Goal: Task Accomplishment & Management: Manage account settings

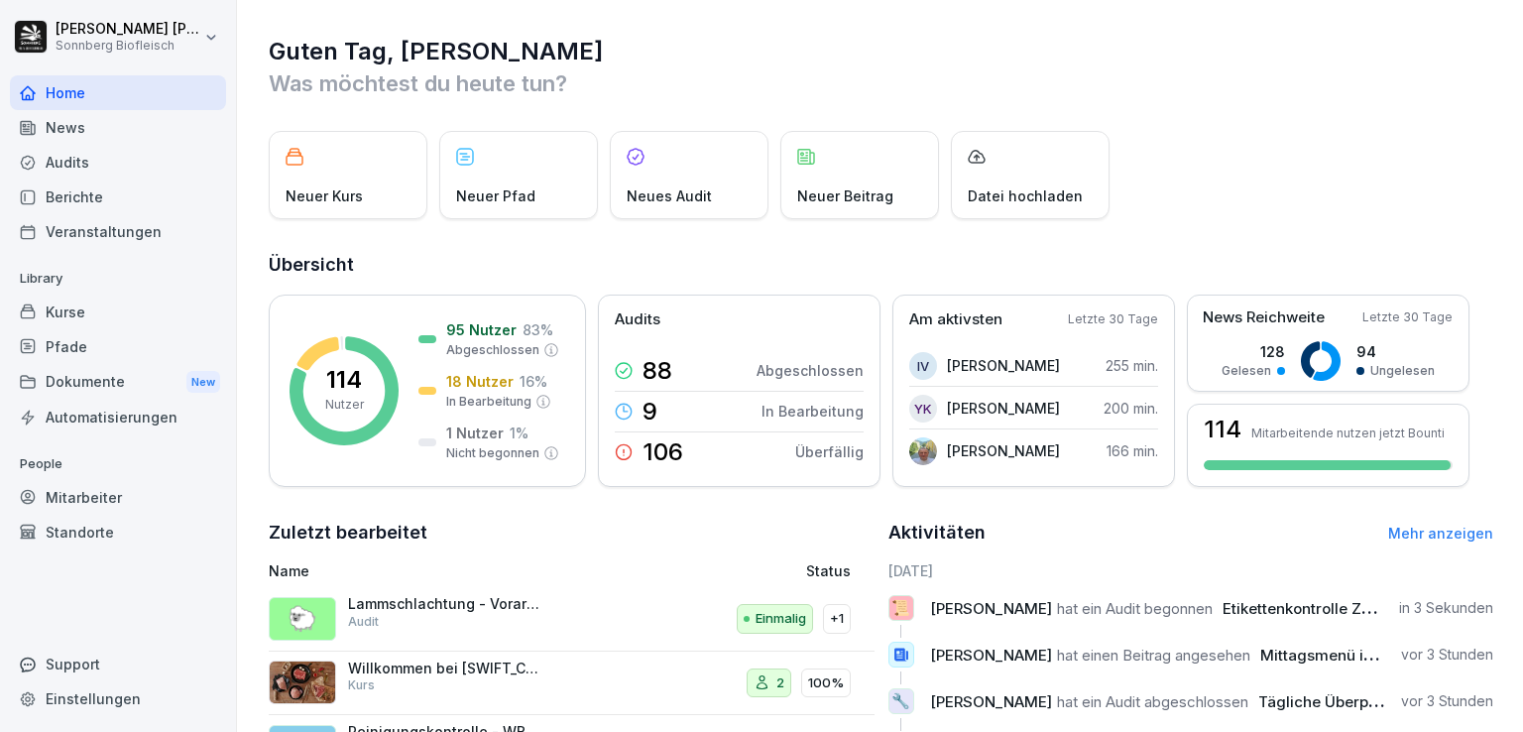
click at [98, 498] on div "Mitarbeiter" at bounding box center [118, 497] width 216 height 35
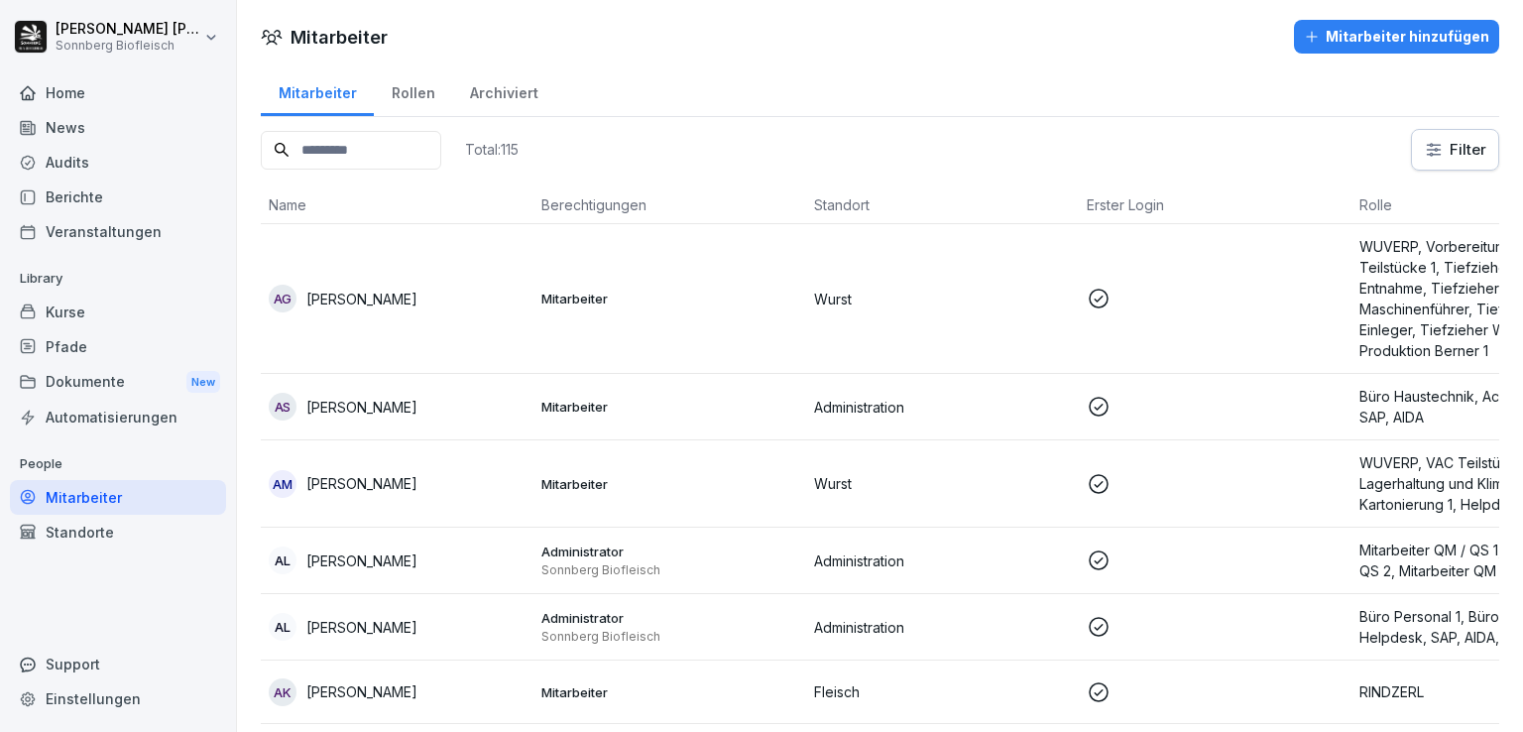
click at [409, 96] on div "Rollen" at bounding box center [413, 90] width 78 height 51
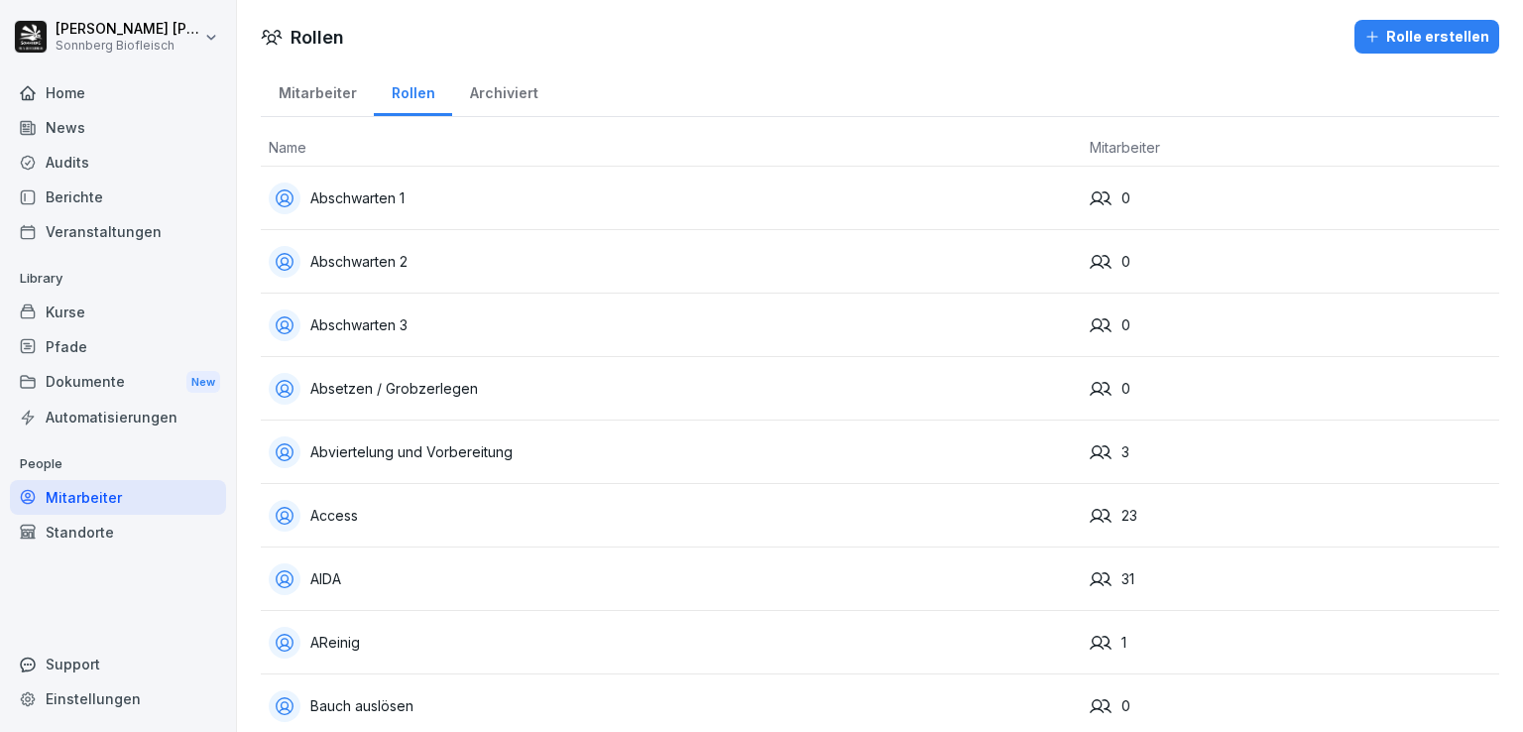
click at [341, 92] on div "Mitarbeiter" at bounding box center [317, 90] width 113 height 51
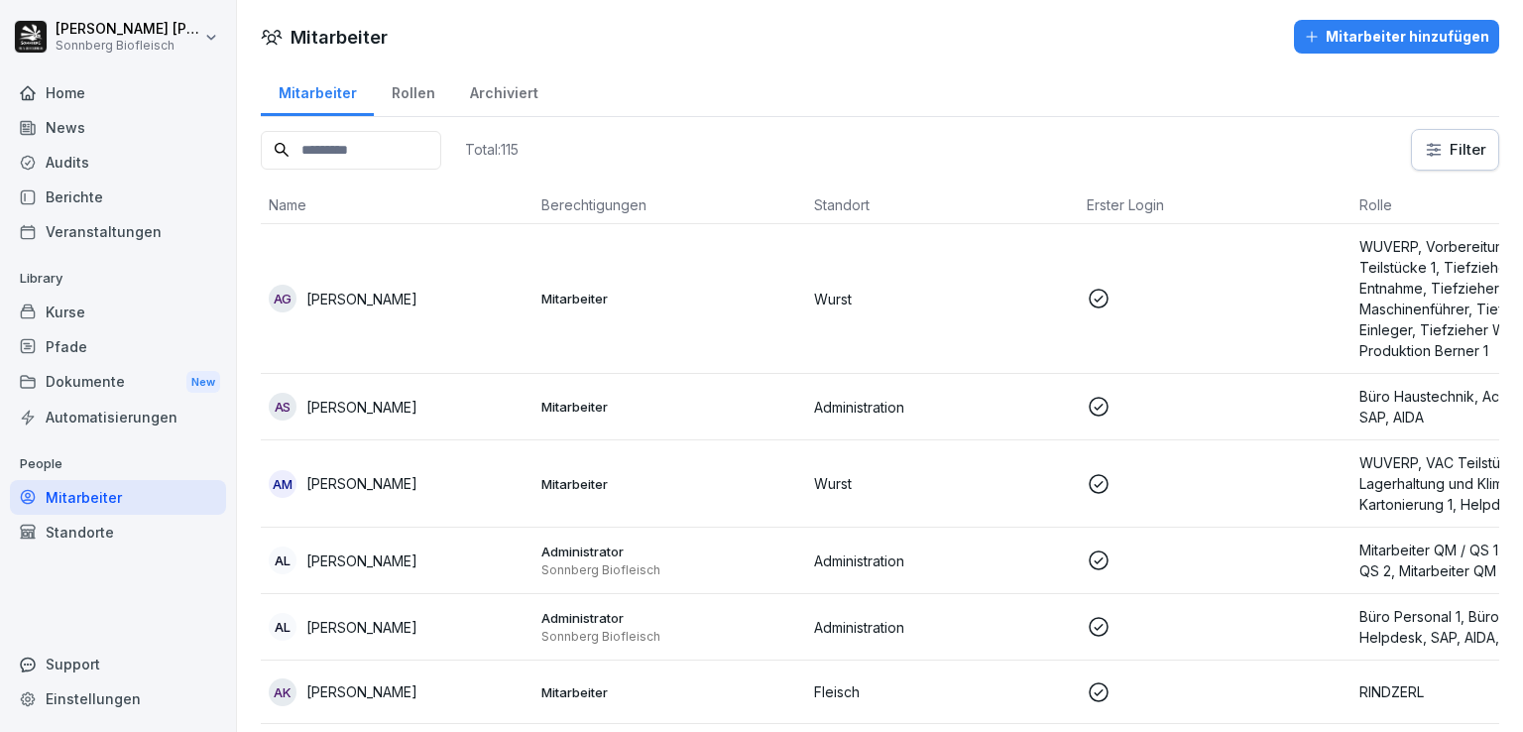
click at [1343, 306] on p at bounding box center [1215, 299] width 257 height 24
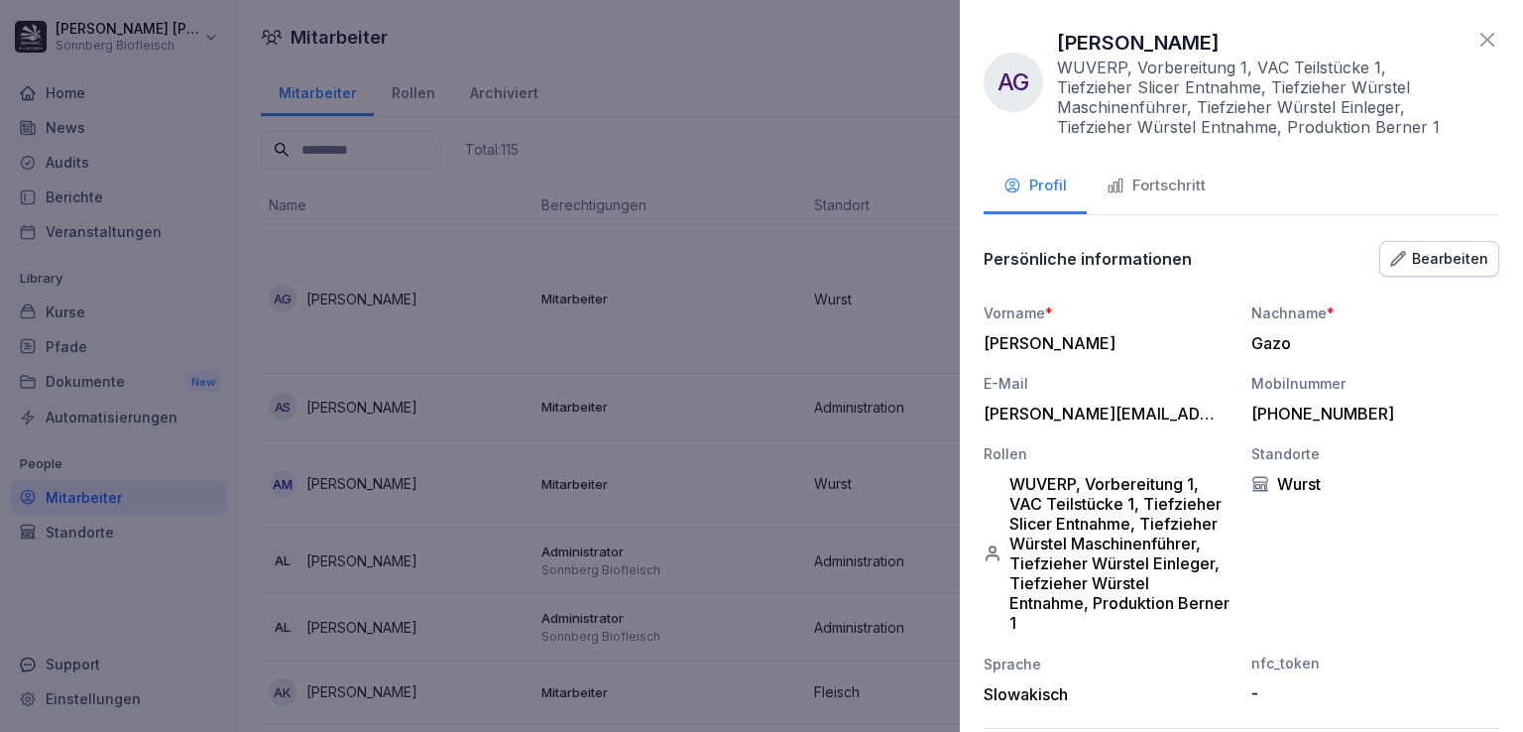
click at [779, 51] on div at bounding box center [761, 366] width 1523 height 732
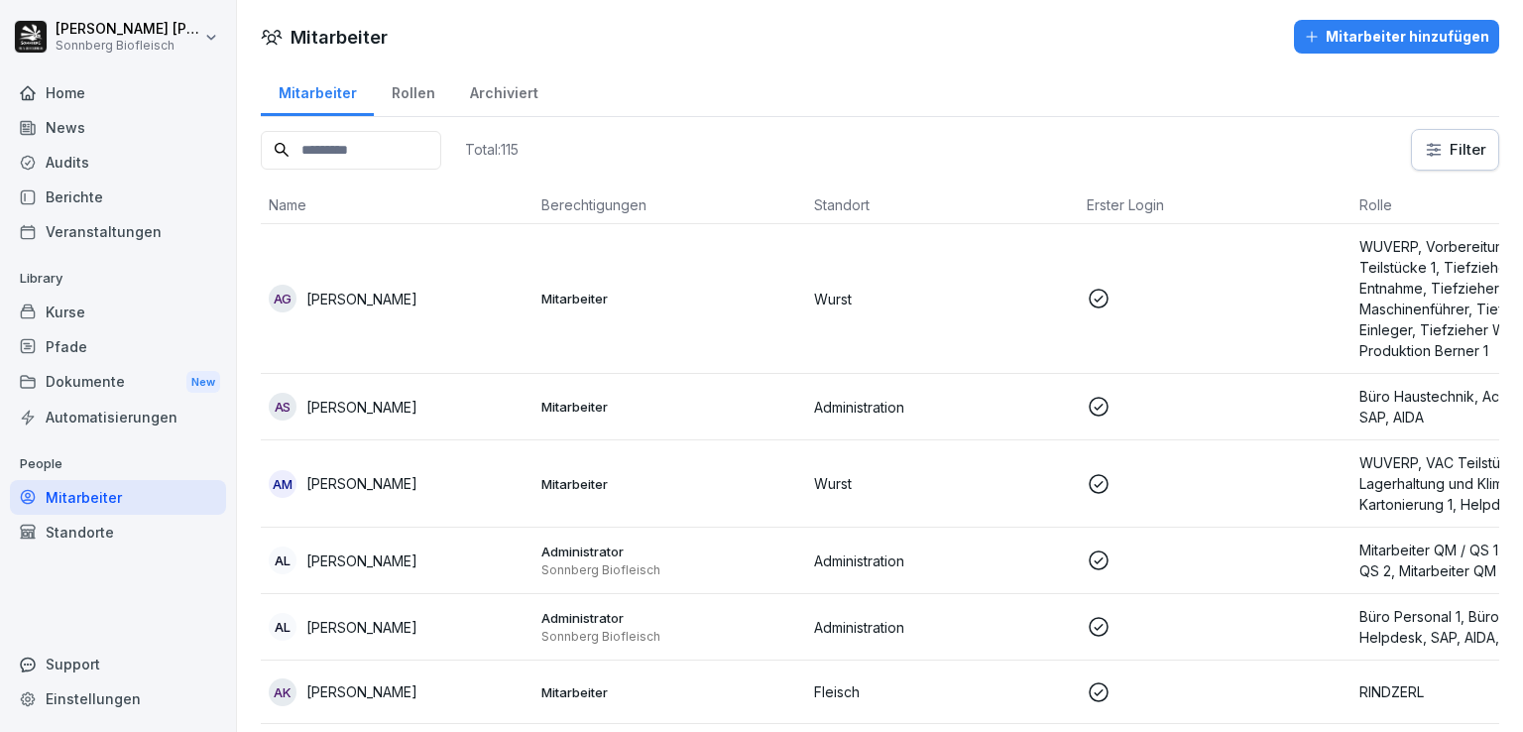
click at [399, 92] on div "Rollen" at bounding box center [413, 90] width 78 height 51
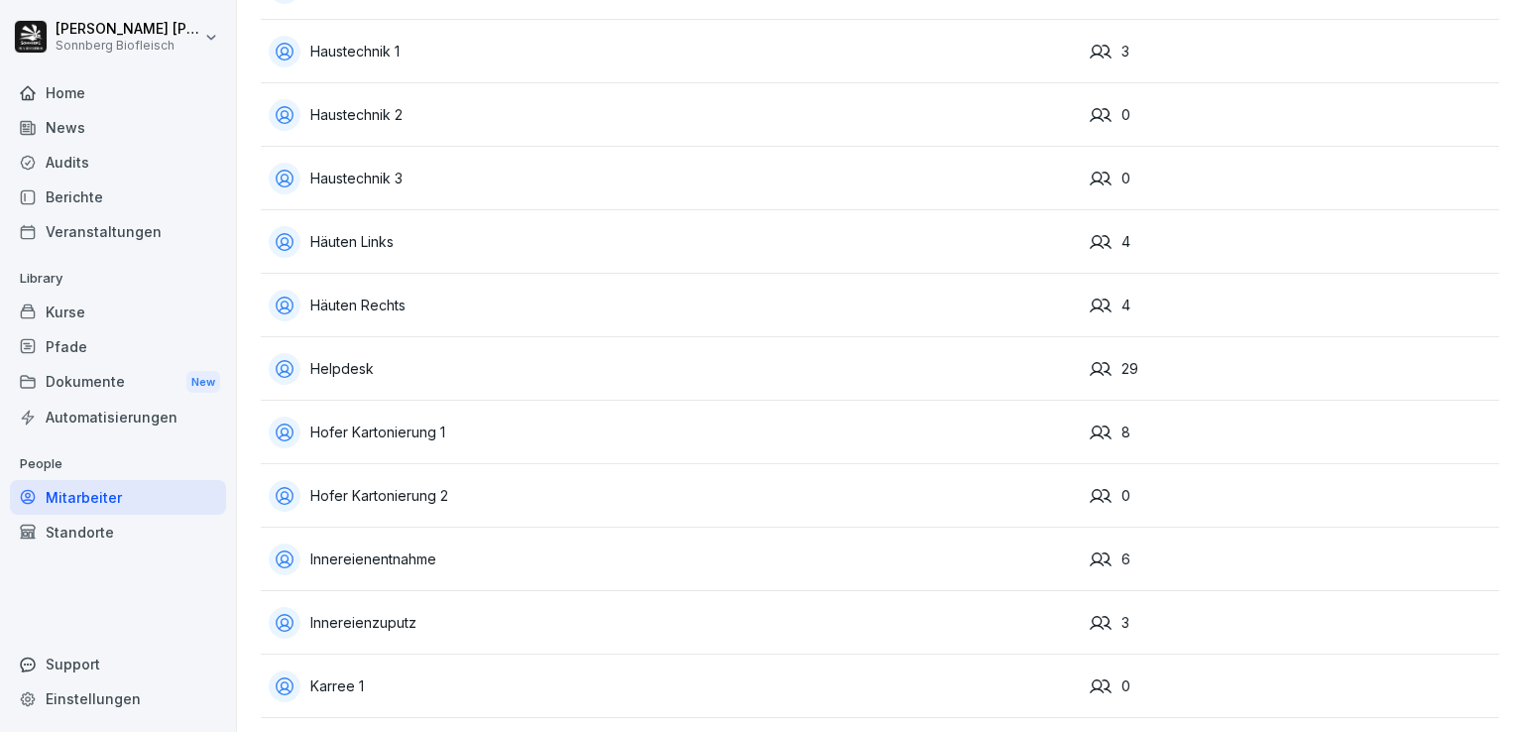
scroll to position [2975, 0]
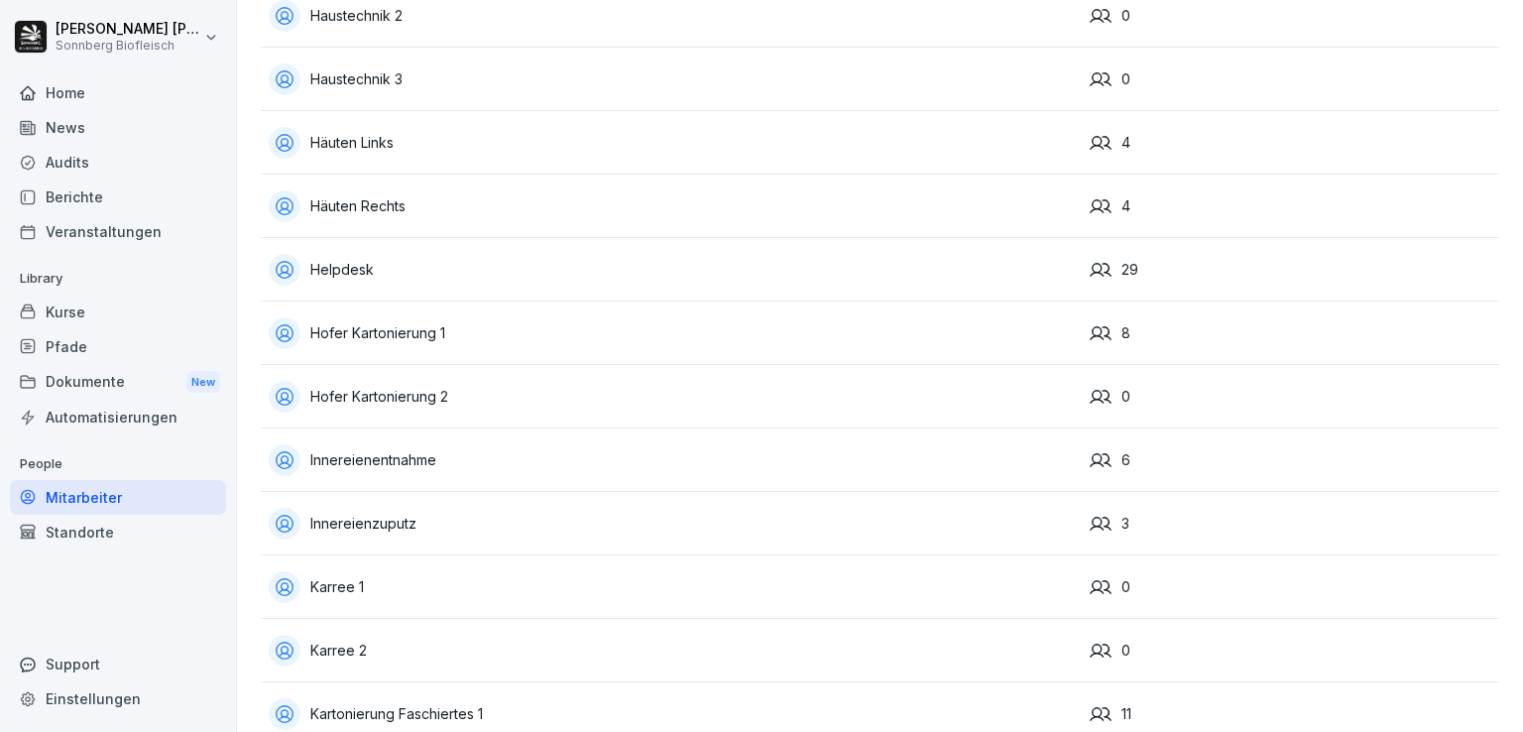
click at [576, 515] on div "Innereienzuputz" at bounding box center [671, 524] width 805 height 32
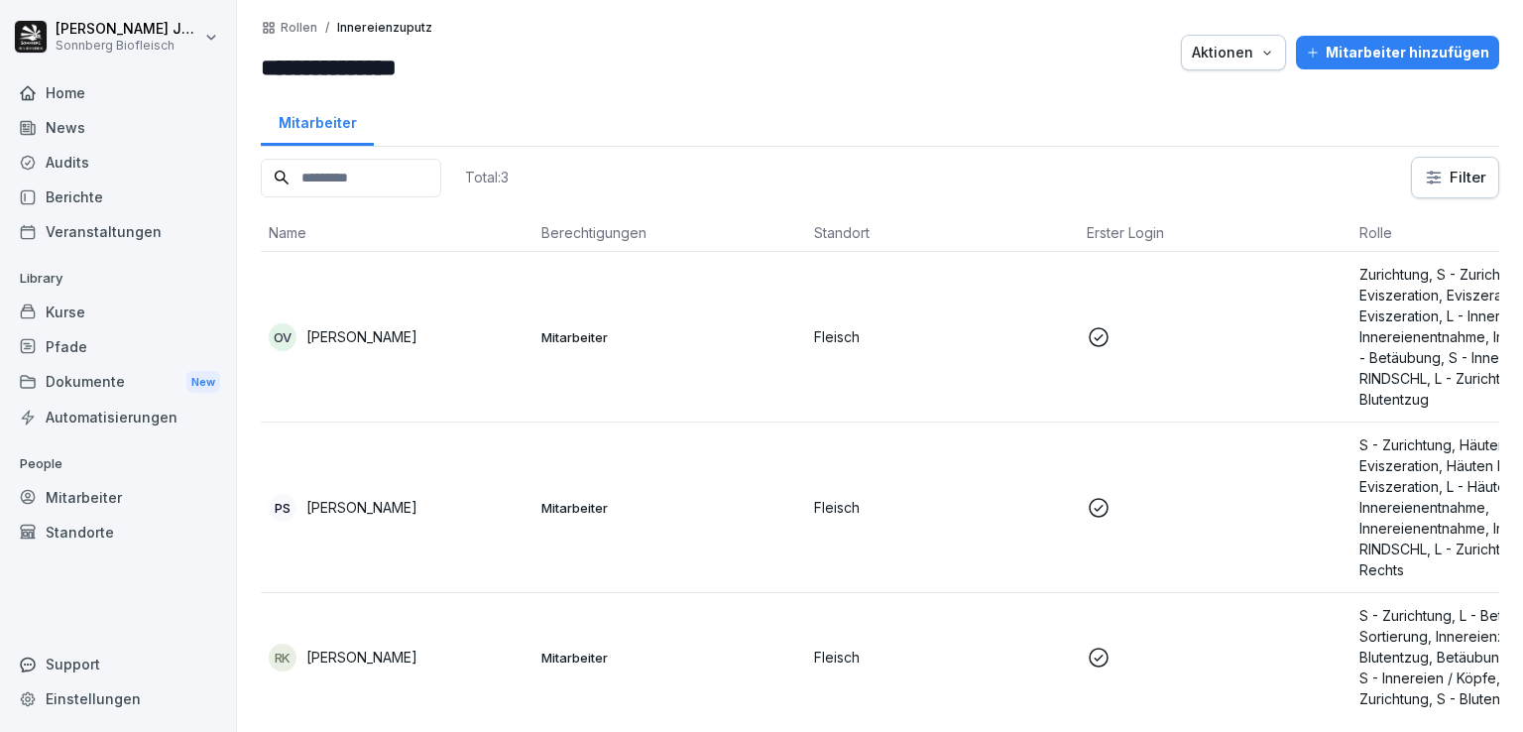
click at [304, 26] on p "Rollen" at bounding box center [299, 28] width 37 height 14
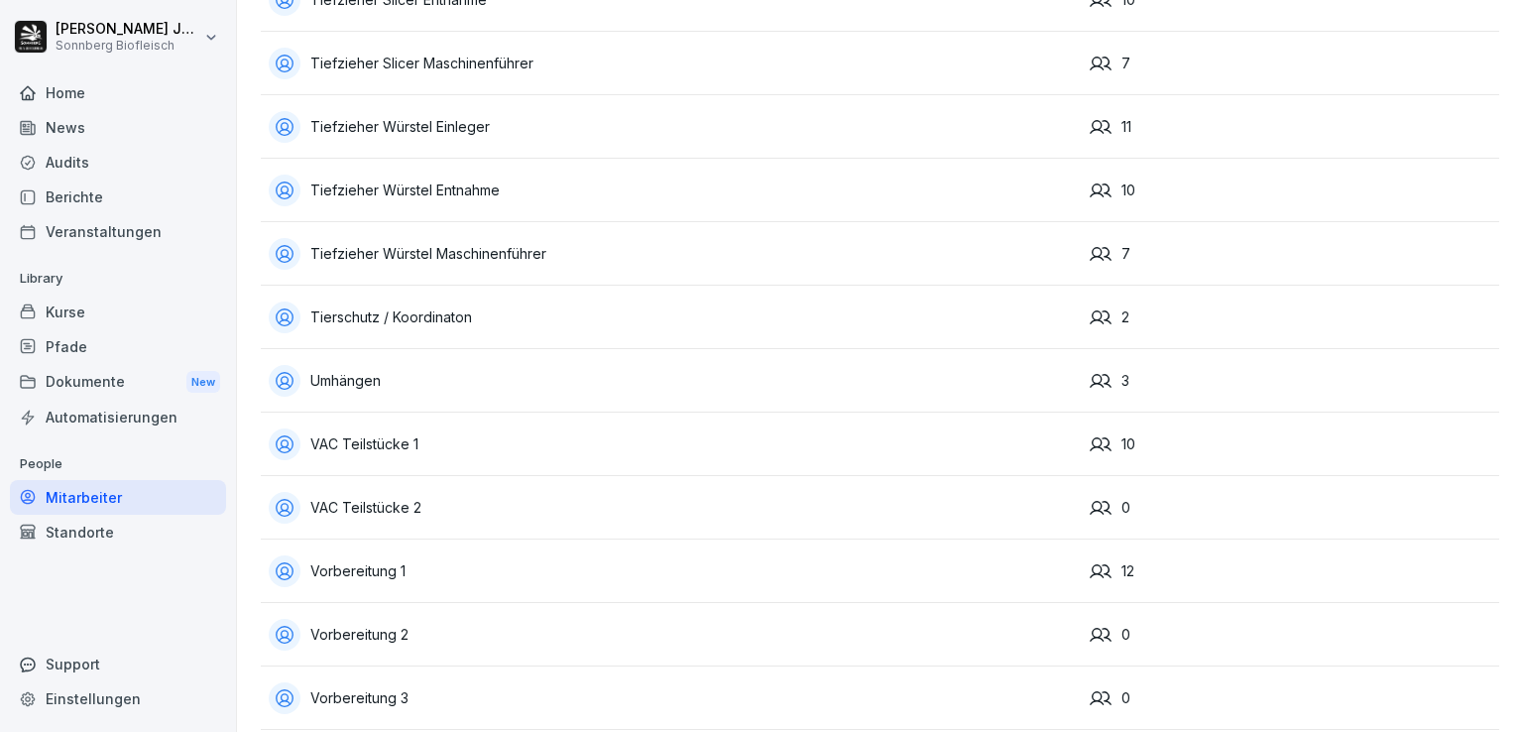
scroll to position [8527, 0]
